Goal: Find specific page/section: Find specific page/section

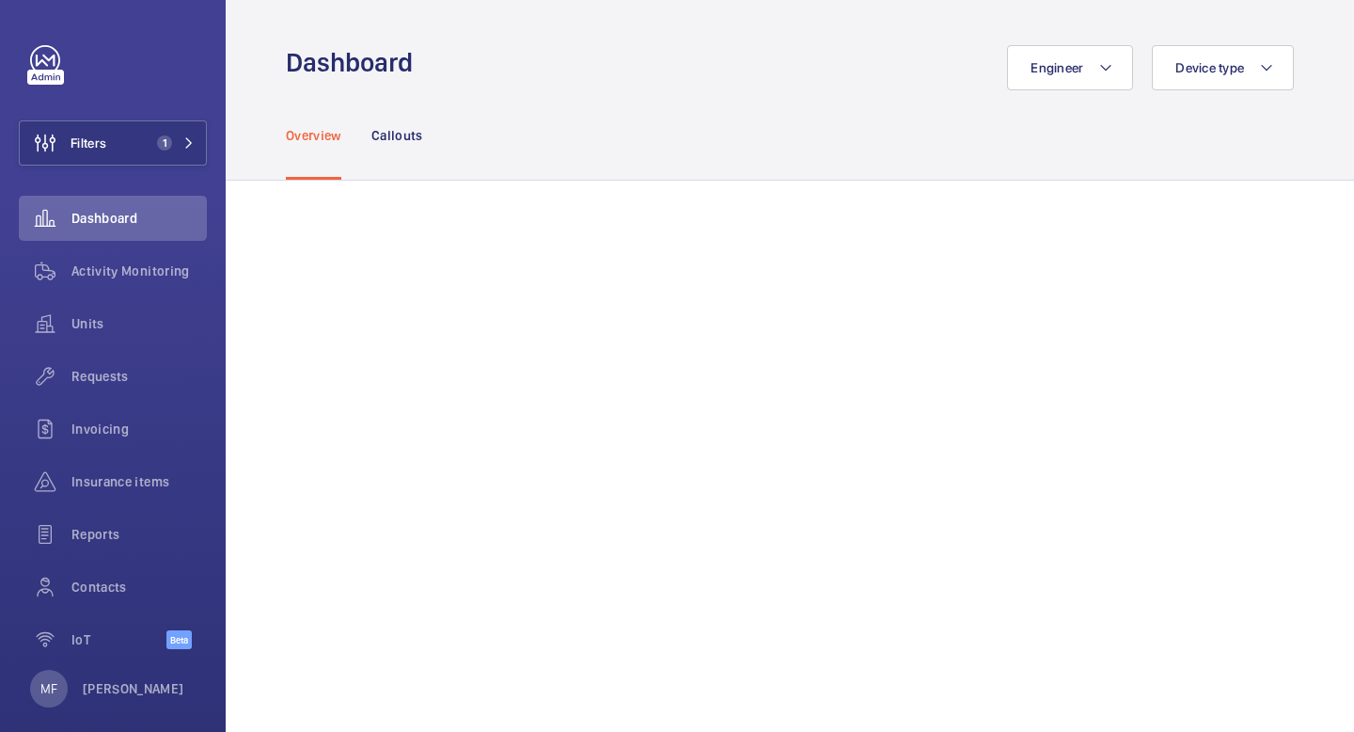
click at [892, 91] on div "Overview Callouts" at bounding box center [790, 134] width 1008 height 89
click at [172, 147] on span "1" at bounding box center [172, 142] width 45 height 15
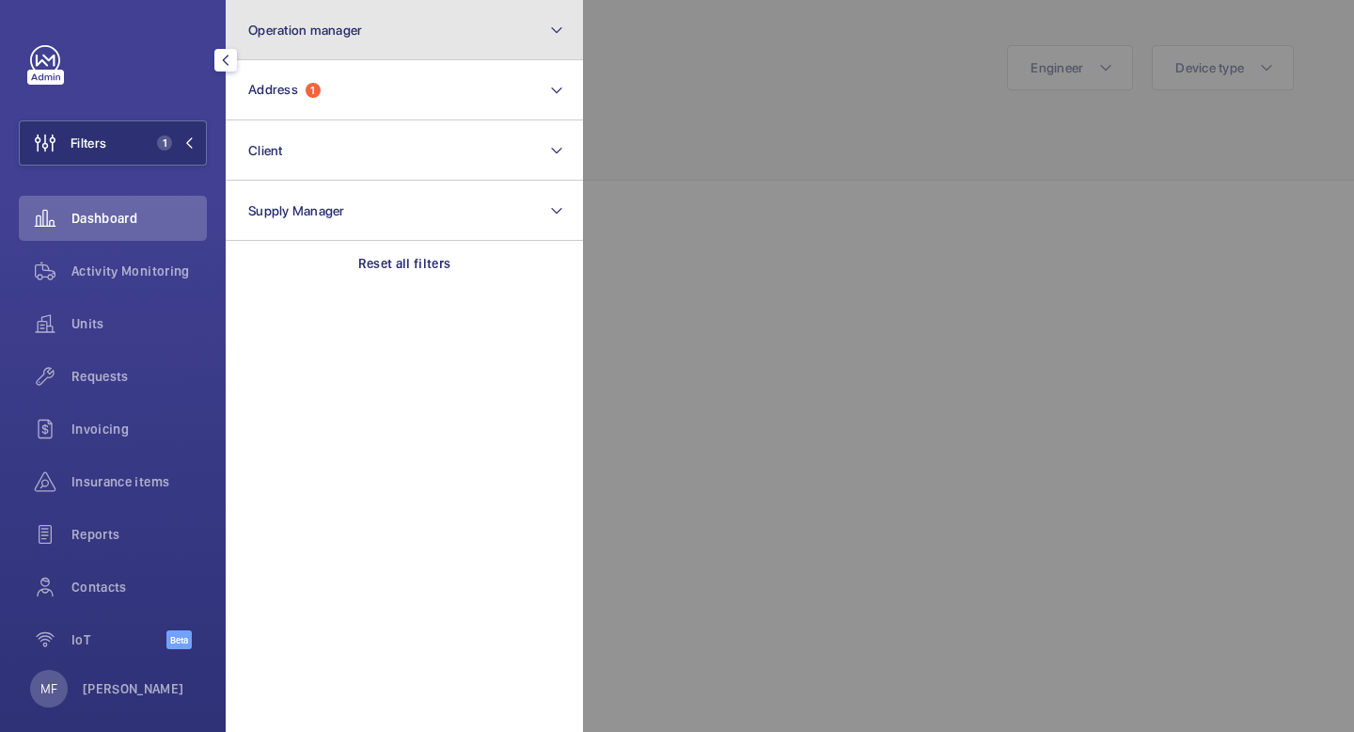
click at [402, 25] on button "Operation manager" at bounding box center [404, 30] width 357 height 60
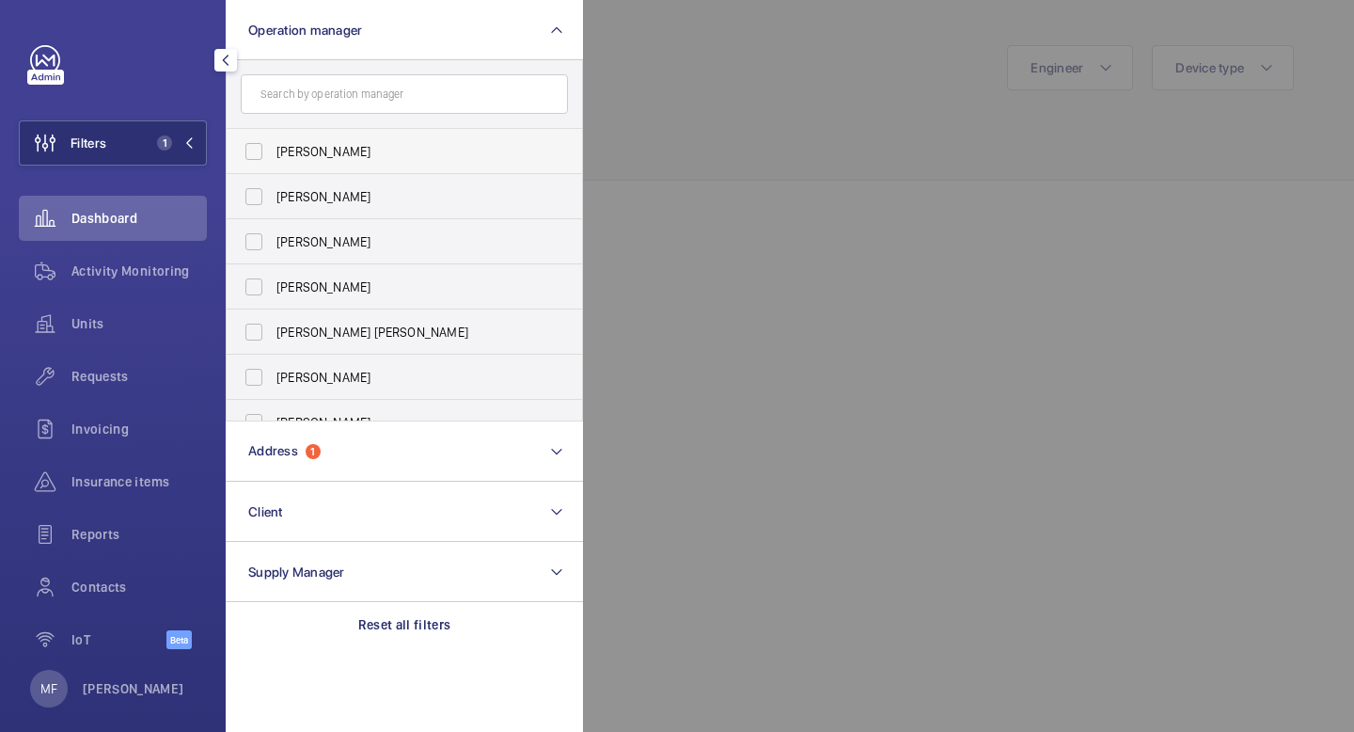
click at [315, 158] on span "[PERSON_NAME]" at bounding box center [406, 151] width 259 height 19
click at [273, 158] on input "[PERSON_NAME]" at bounding box center [254, 152] width 38 height 38
checkbox input "true"
click at [224, 64] on mat-icon "button" at bounding box center [225, 60] width 23 height 15
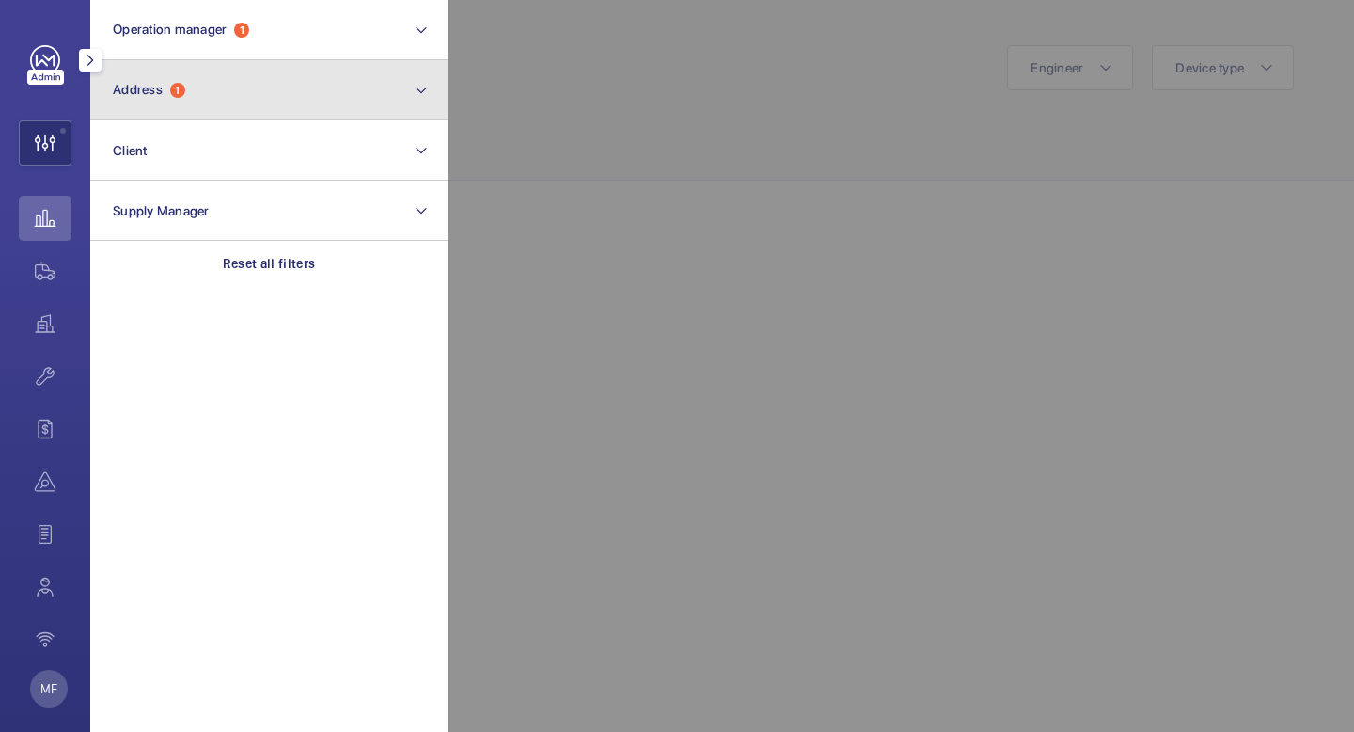
click at [235, 101] on button "Address 1" at bounding box center [268, 90] width 357 height 60
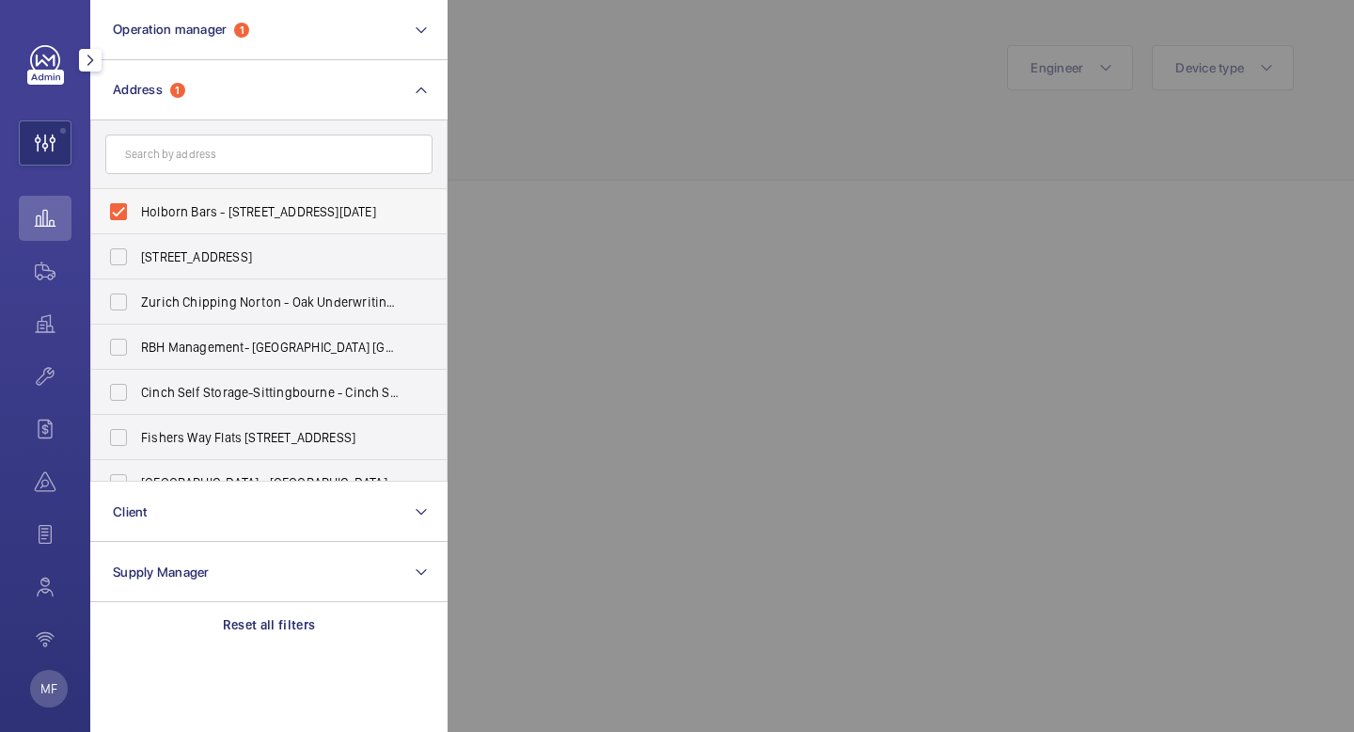
click at [127, 205] on label "Holborn Bars - [STREET_ADDRESS][DATE]" at bounding box center [254, 211] width 327 height 45
click at [127, 205] on input "Holborn Bars - [STREET_ADDRESS][DATE]" at bounding box center [119, 212] width 38 height 38
checkbox input "false"
click at [187, 159] on input "text" at bounding box center [268, 154] width 327 height 40
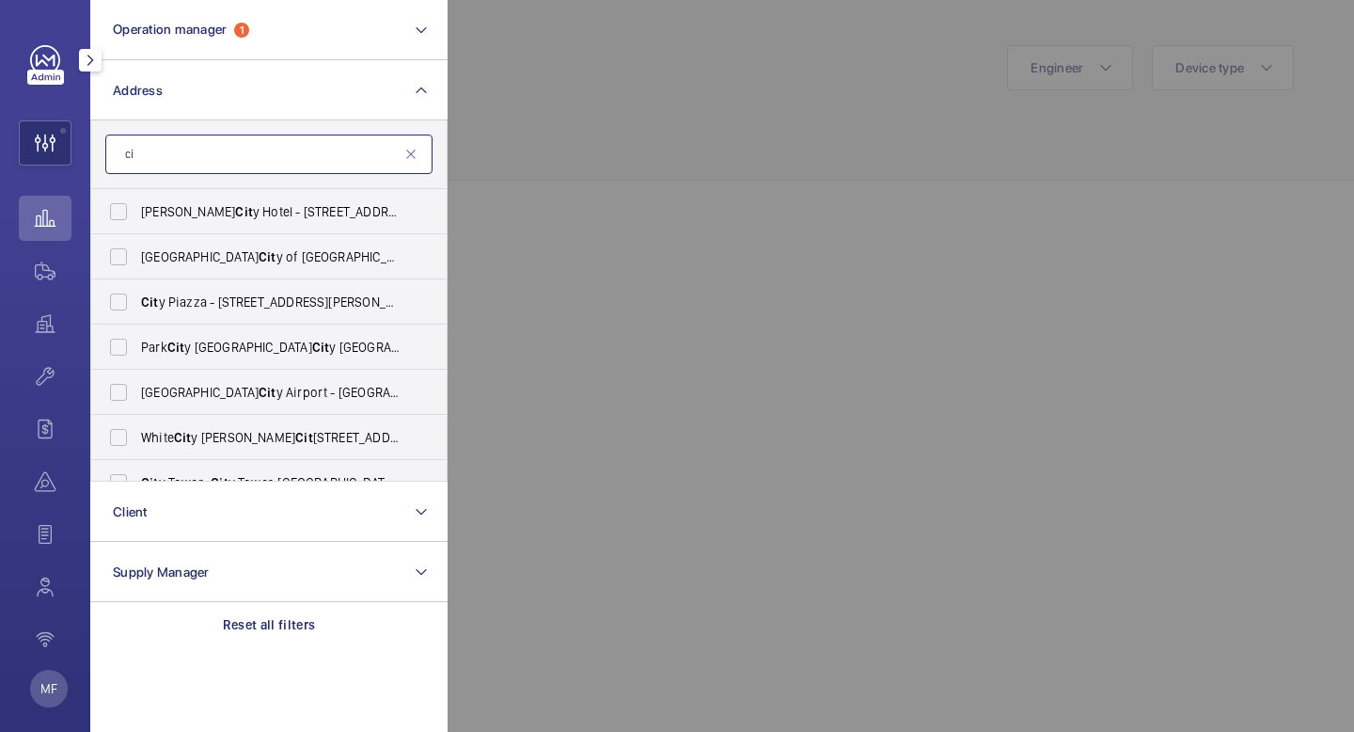
type input "c"
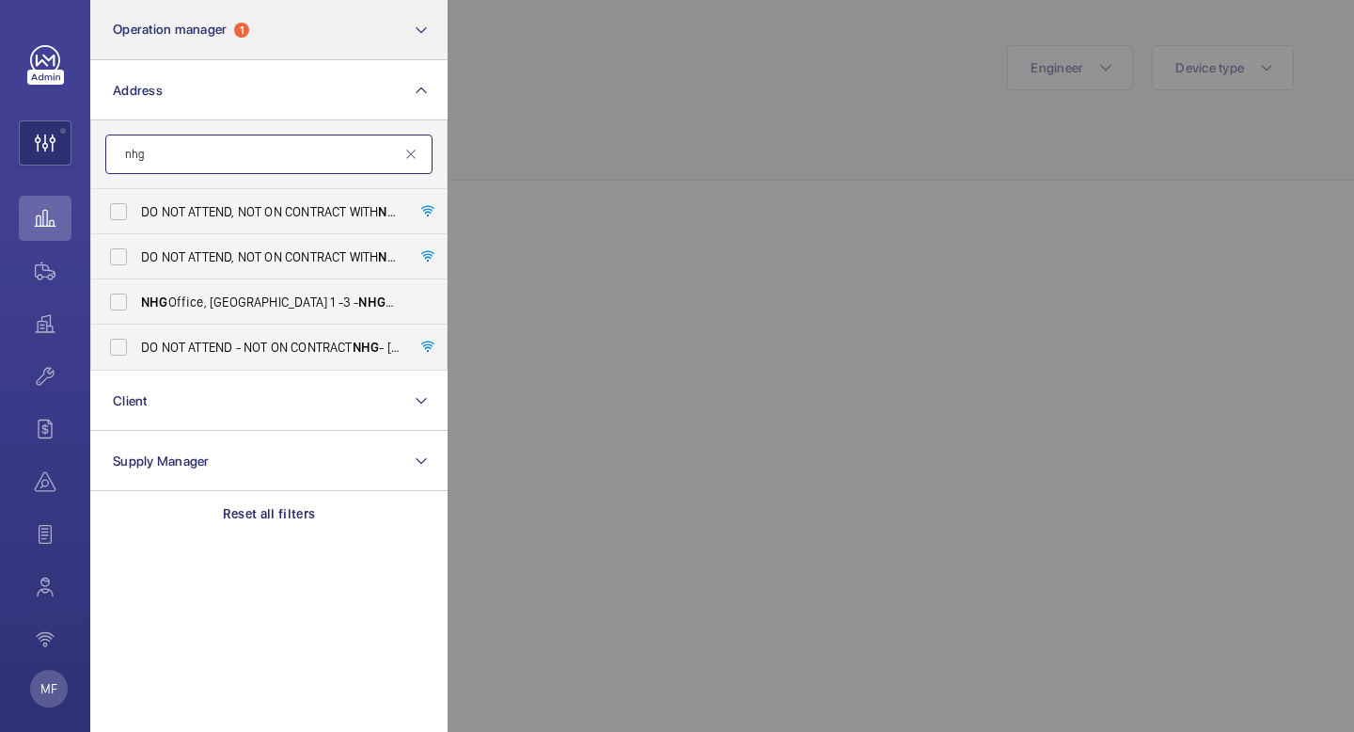
type input "nhg"
